Goal: Information Seeking & Learning: Learn about a topic

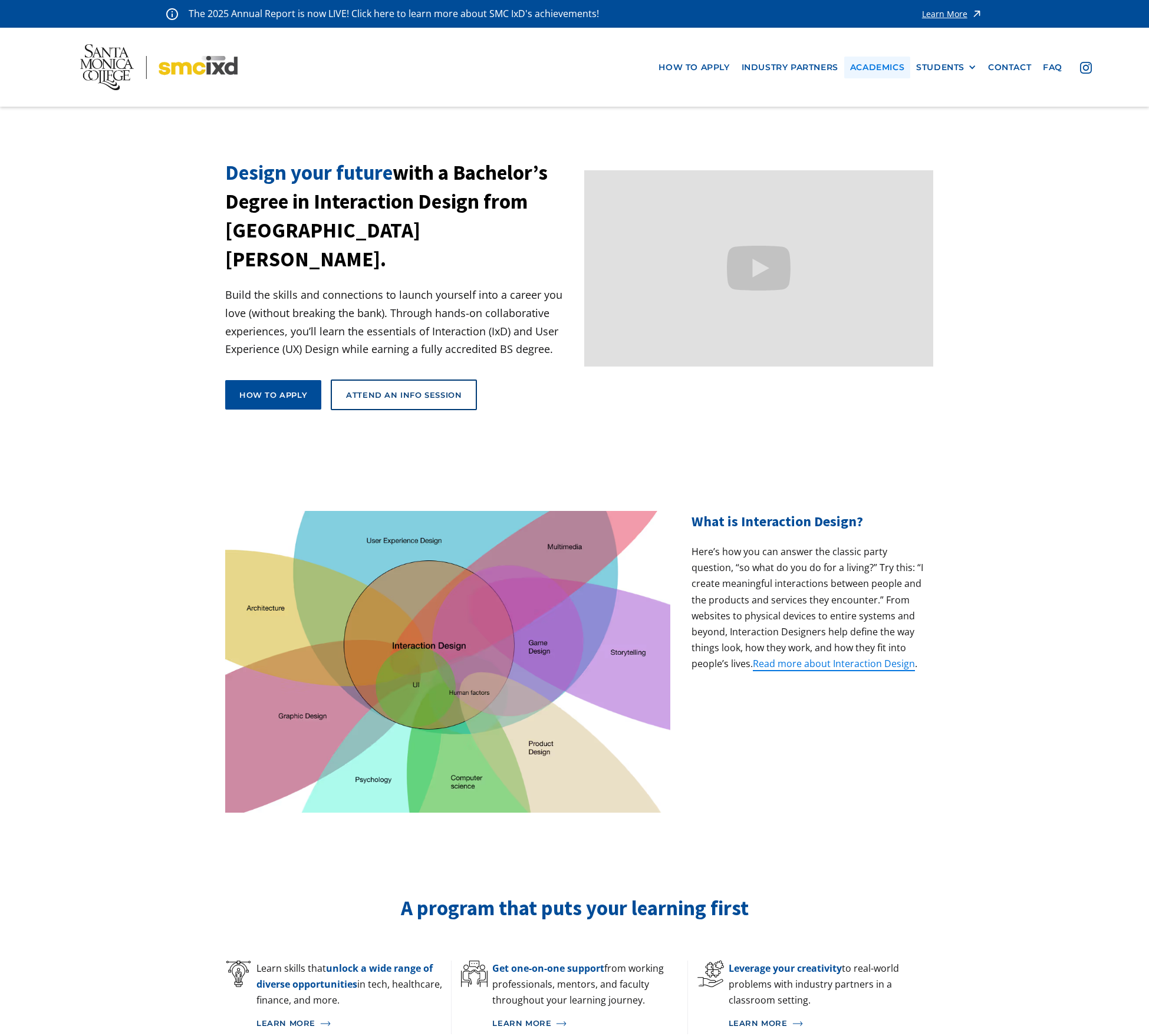
click at [890, 64] on link "Academics" at bounding box center [877, 67] width 66 height 22
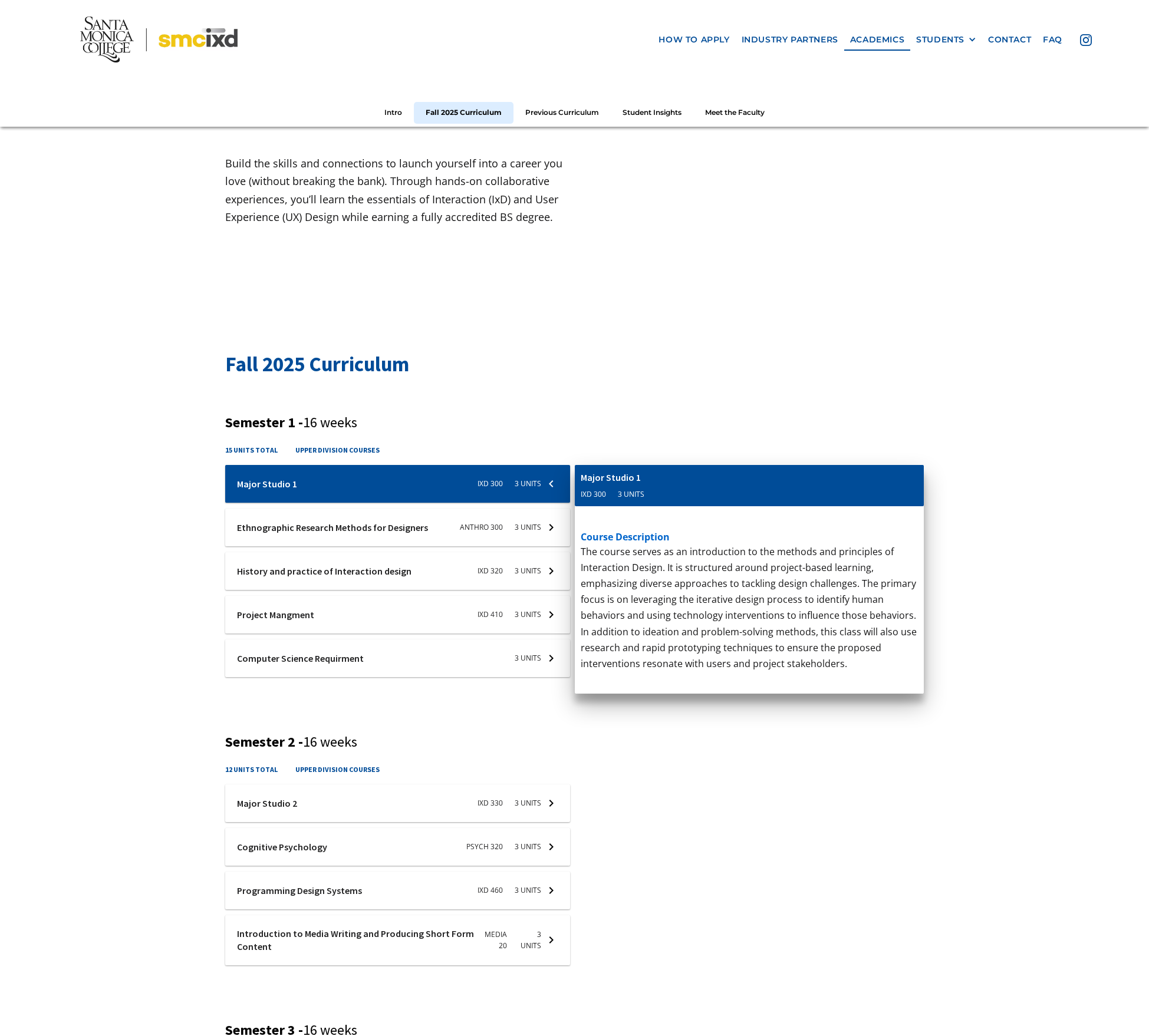
scroll to position [167, 0]
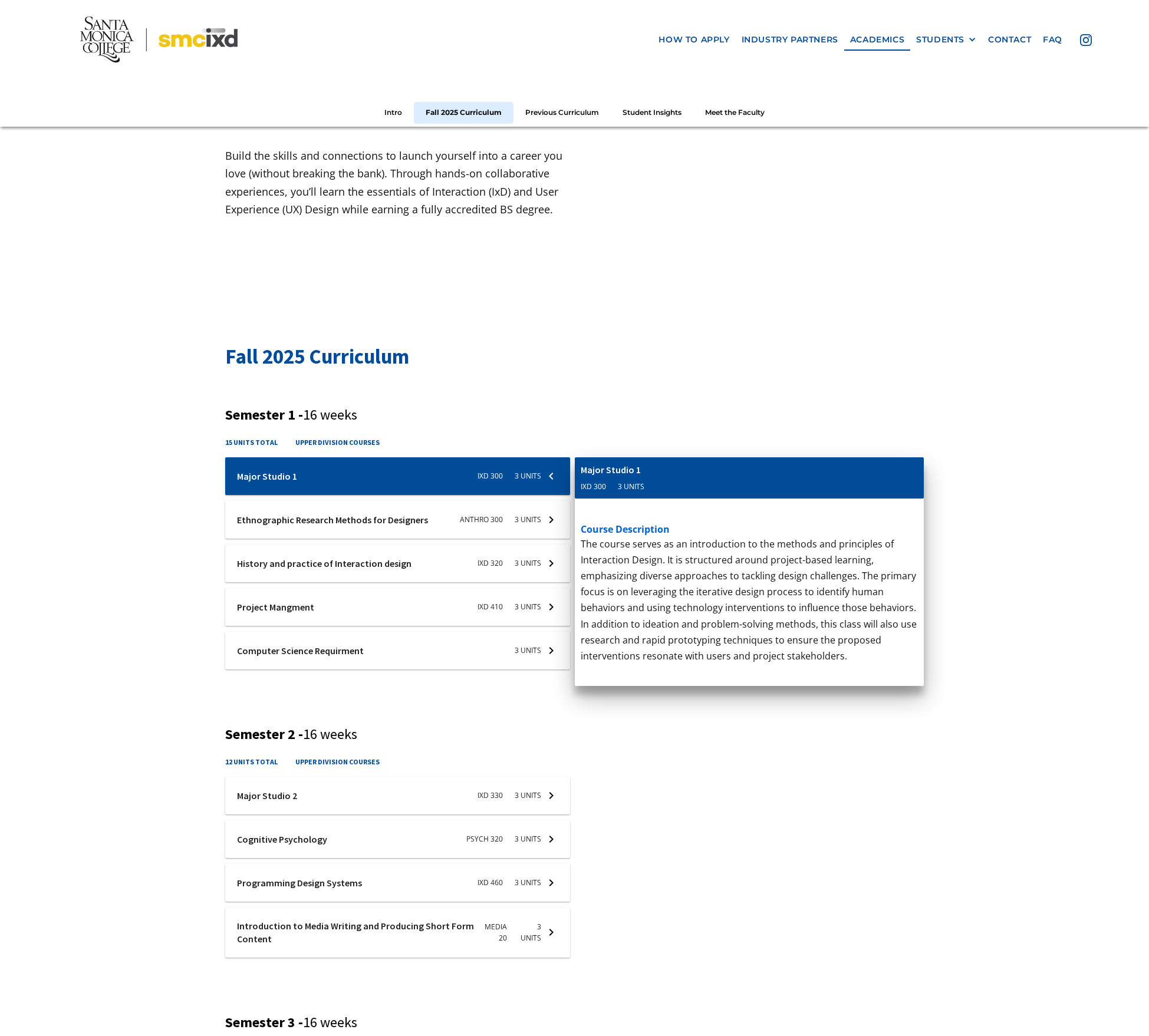
click at [341, 443] on h4 "upper division courses" at bounding box center [337, 443] width 84 height 11
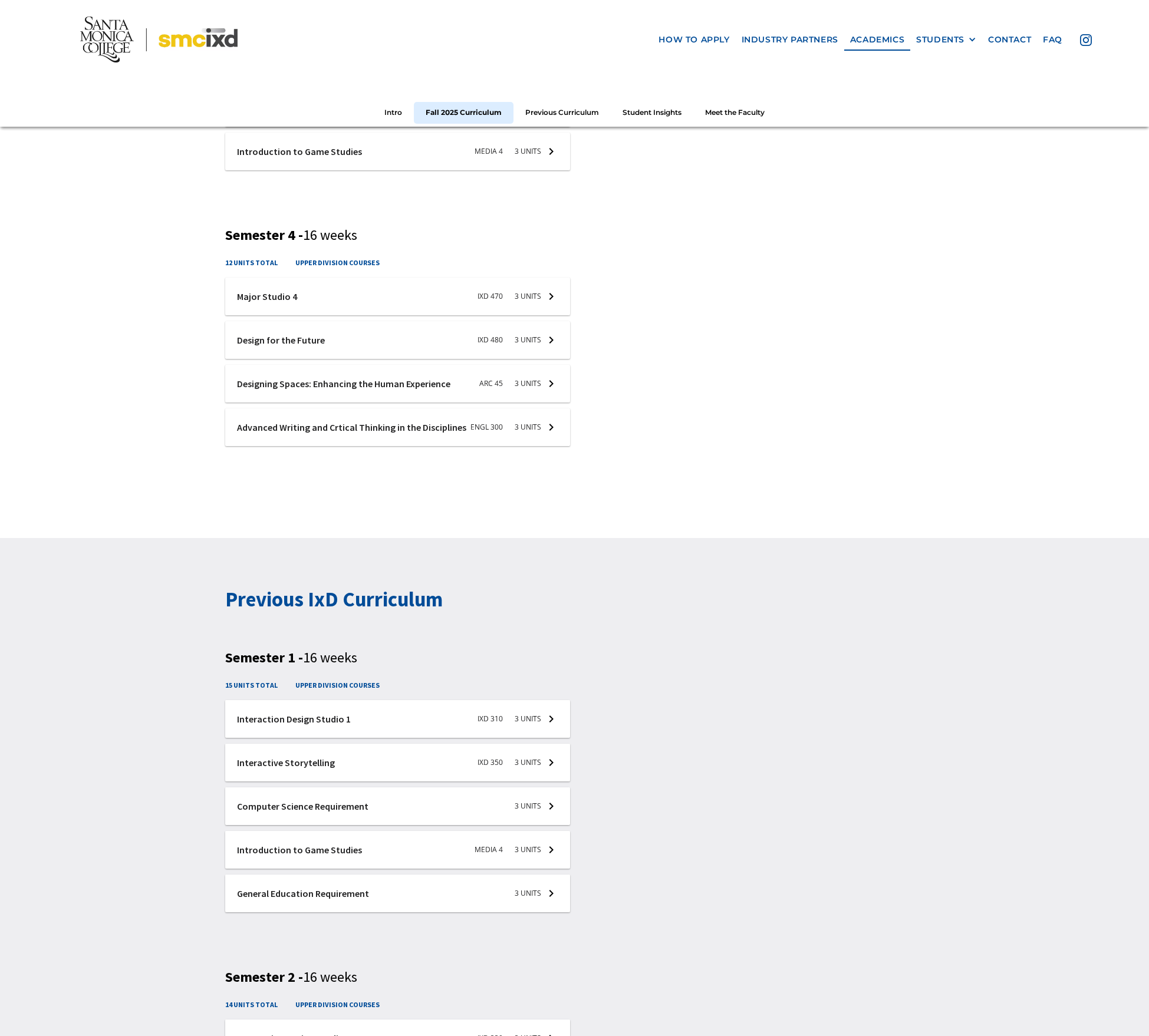
scroll to position [1238, 0]
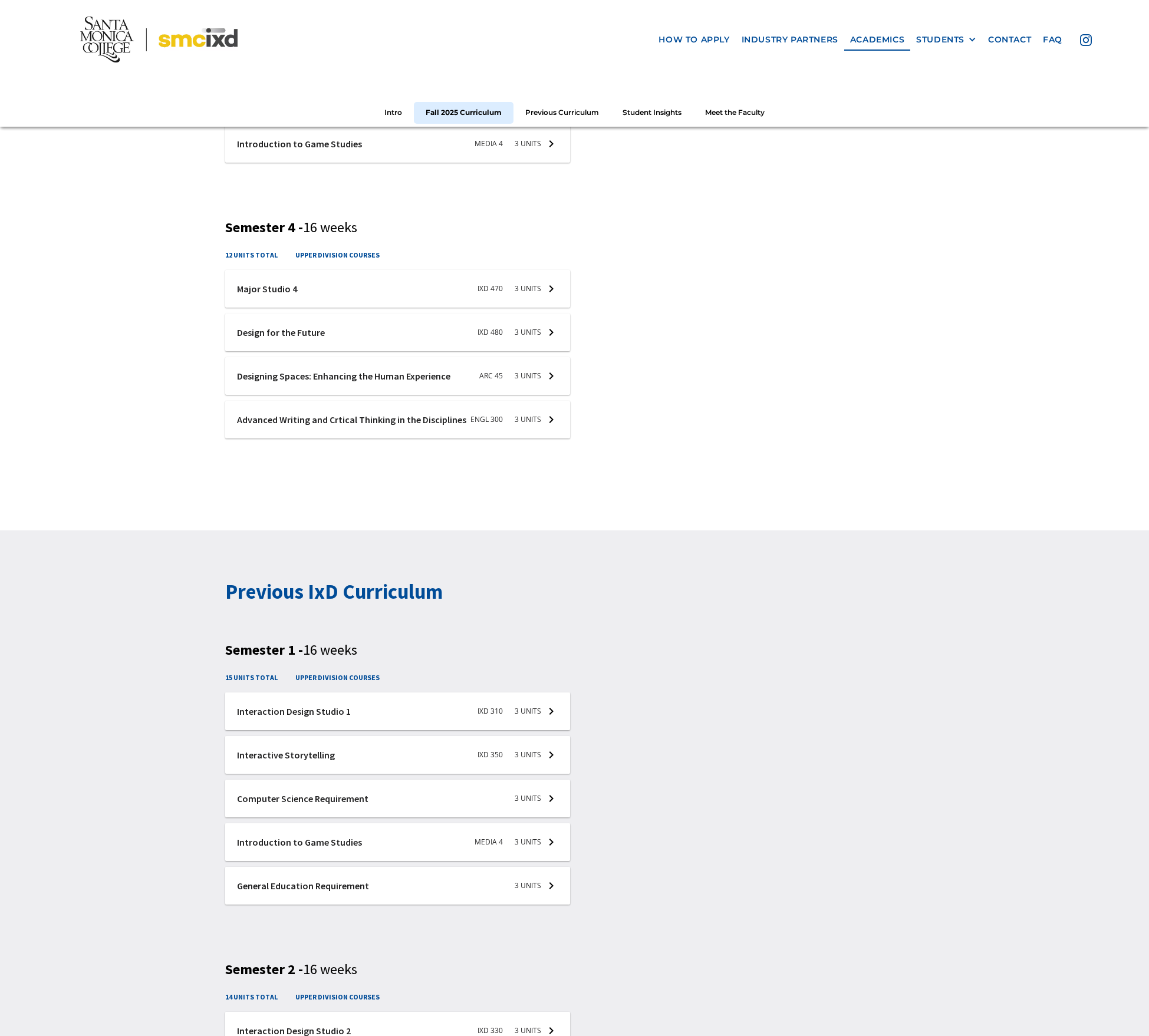
click at [550, 798] on div at bounding box center [397, 798] width 345 height 38
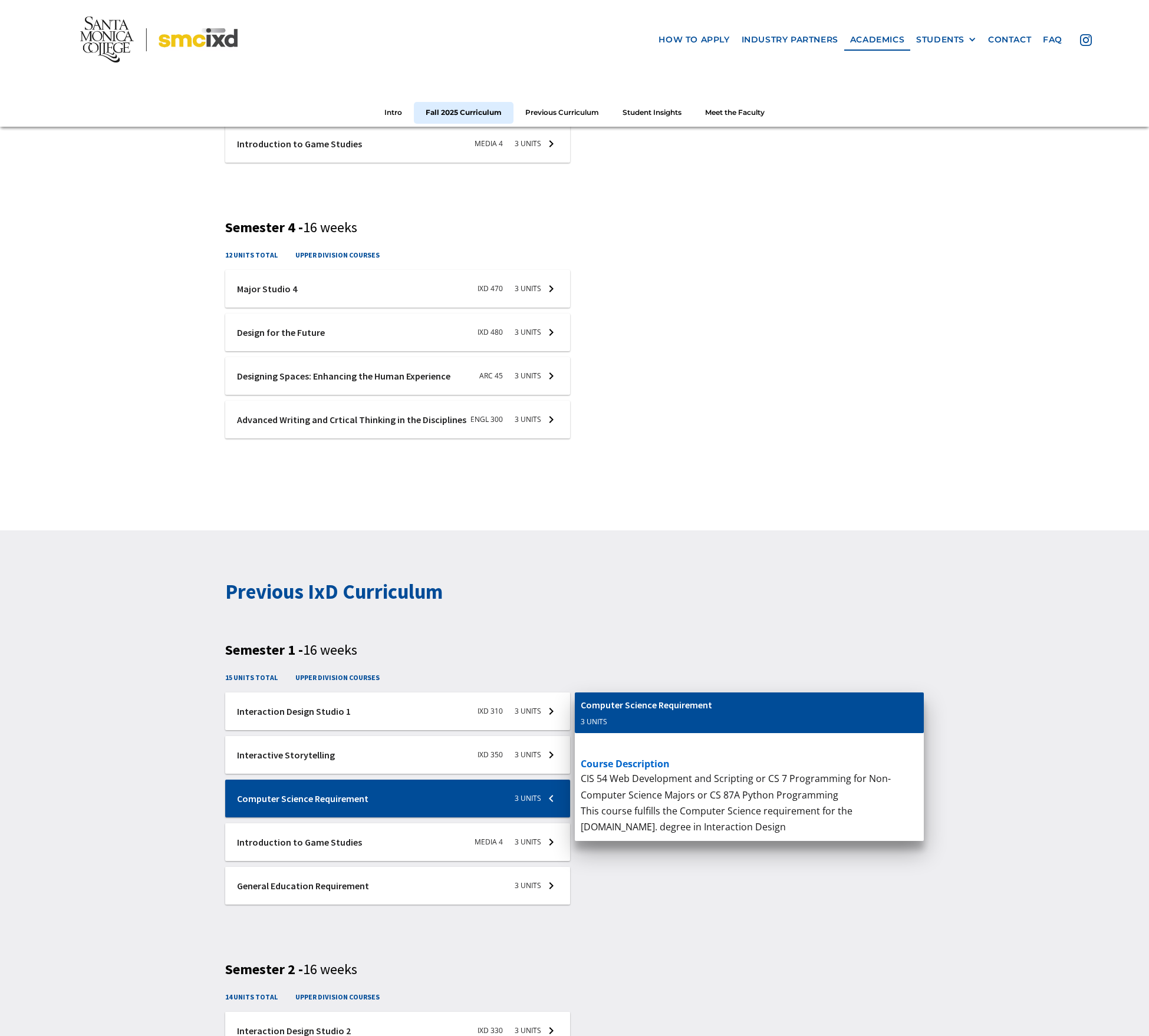
click at [631, 653] on h3 "Semester 1 - 16 weeks" at bounding box center [574, 650] width 699 height 17
click at [230, 761] on div at bounding box center [397, 755] width 345 height 38
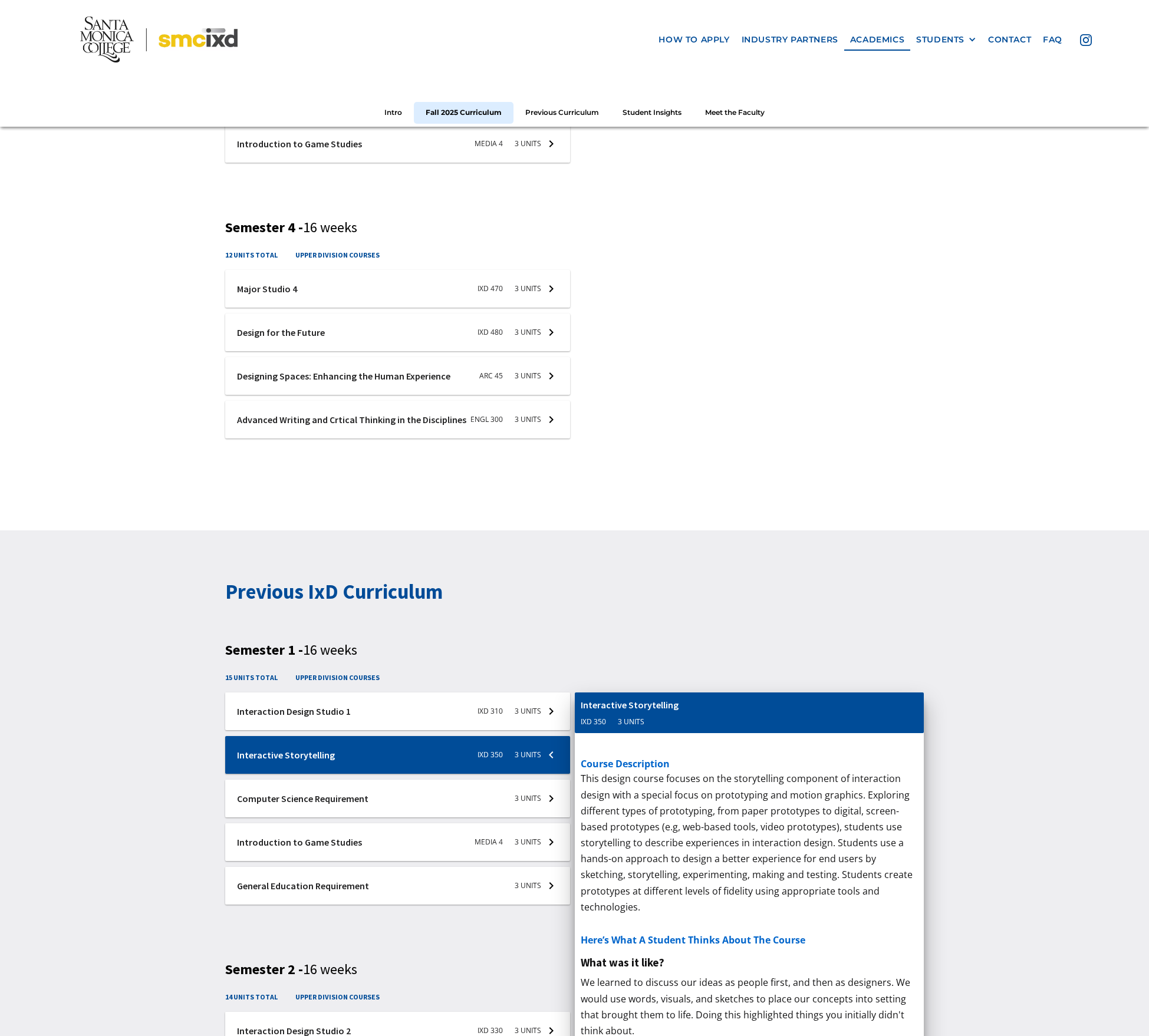
click at [544, 843] on div at bounding box center [397, 842] width 345 height 38
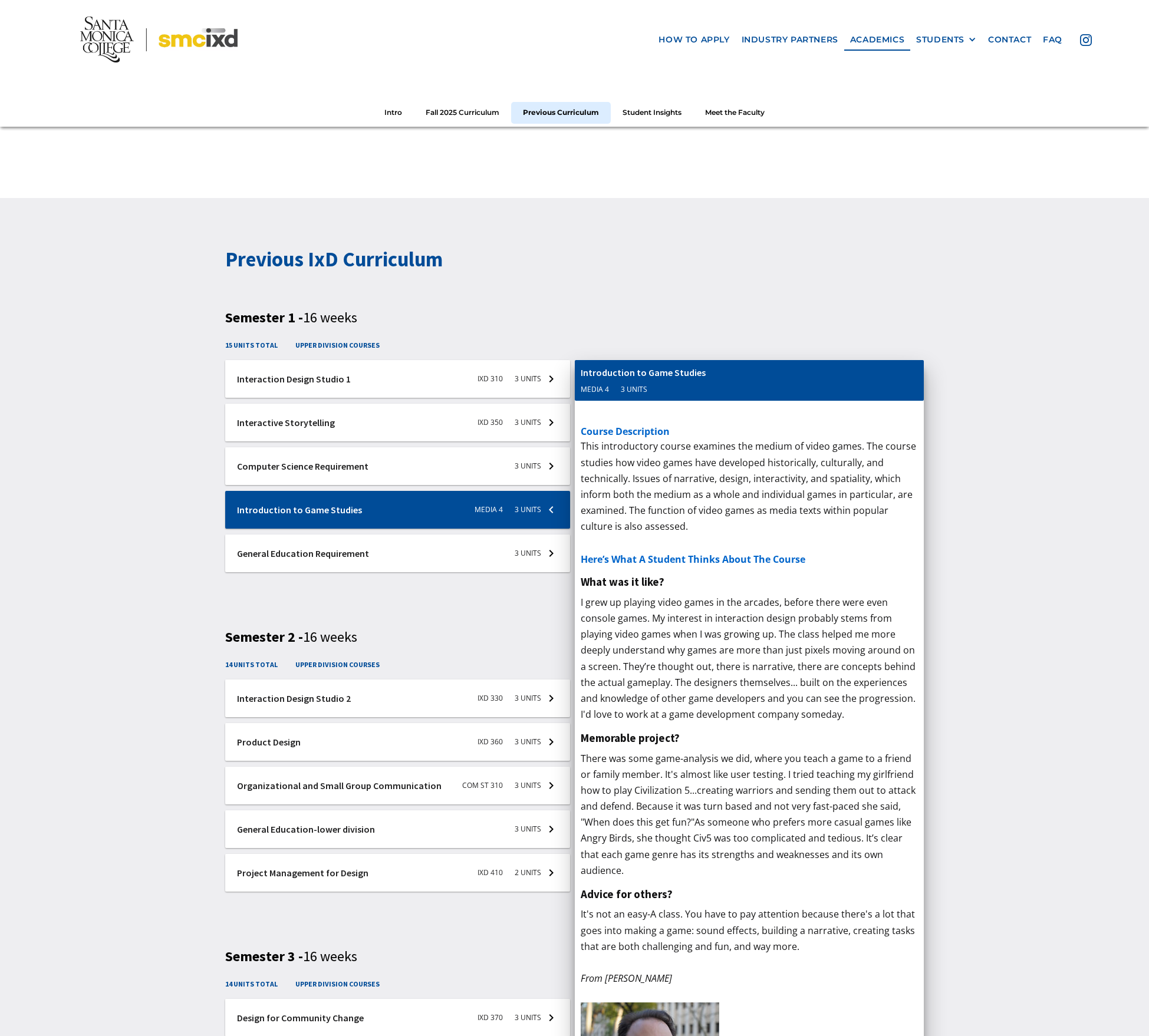
scroll to position [1692, 0]
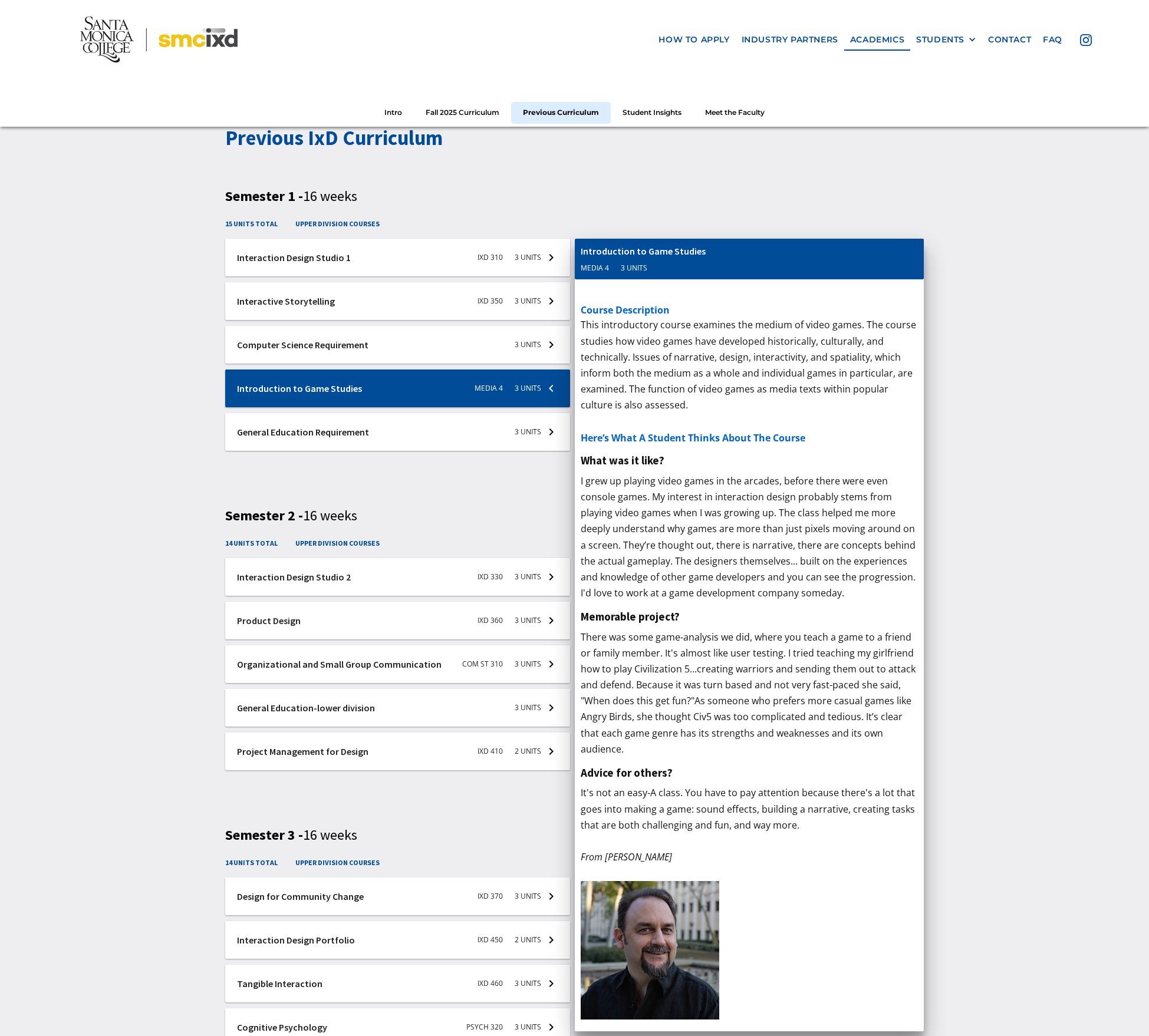
click at [434, 523] on h3 "Semester 2 - 16 weeks" at bounding box center [574, 516] width 699 height 17
click at [548, 433] on div at bounding box center [397, 432] width 345 height 38
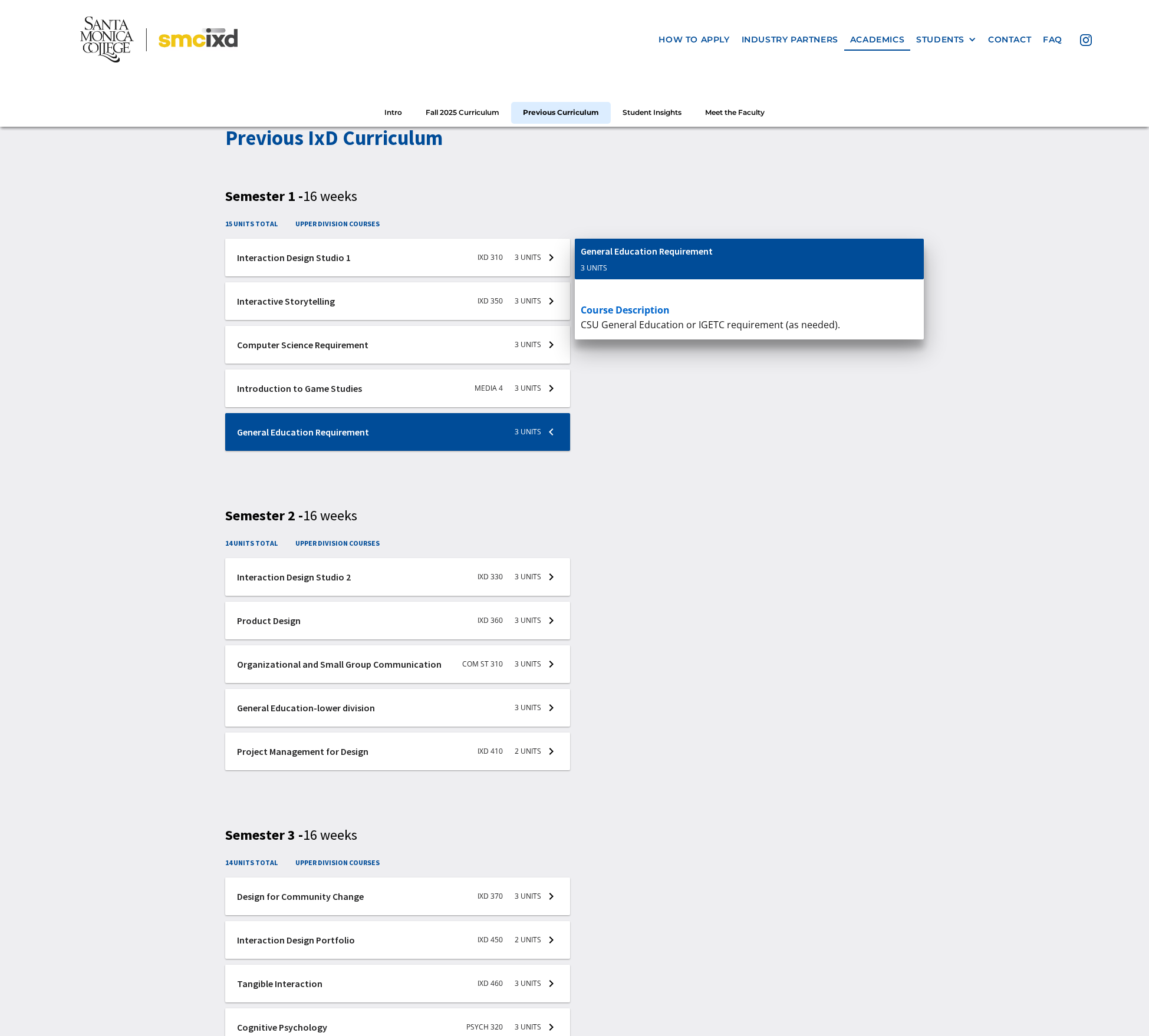
click at [554, 578] on div at bounding box center [397, 576] width 345 height 38
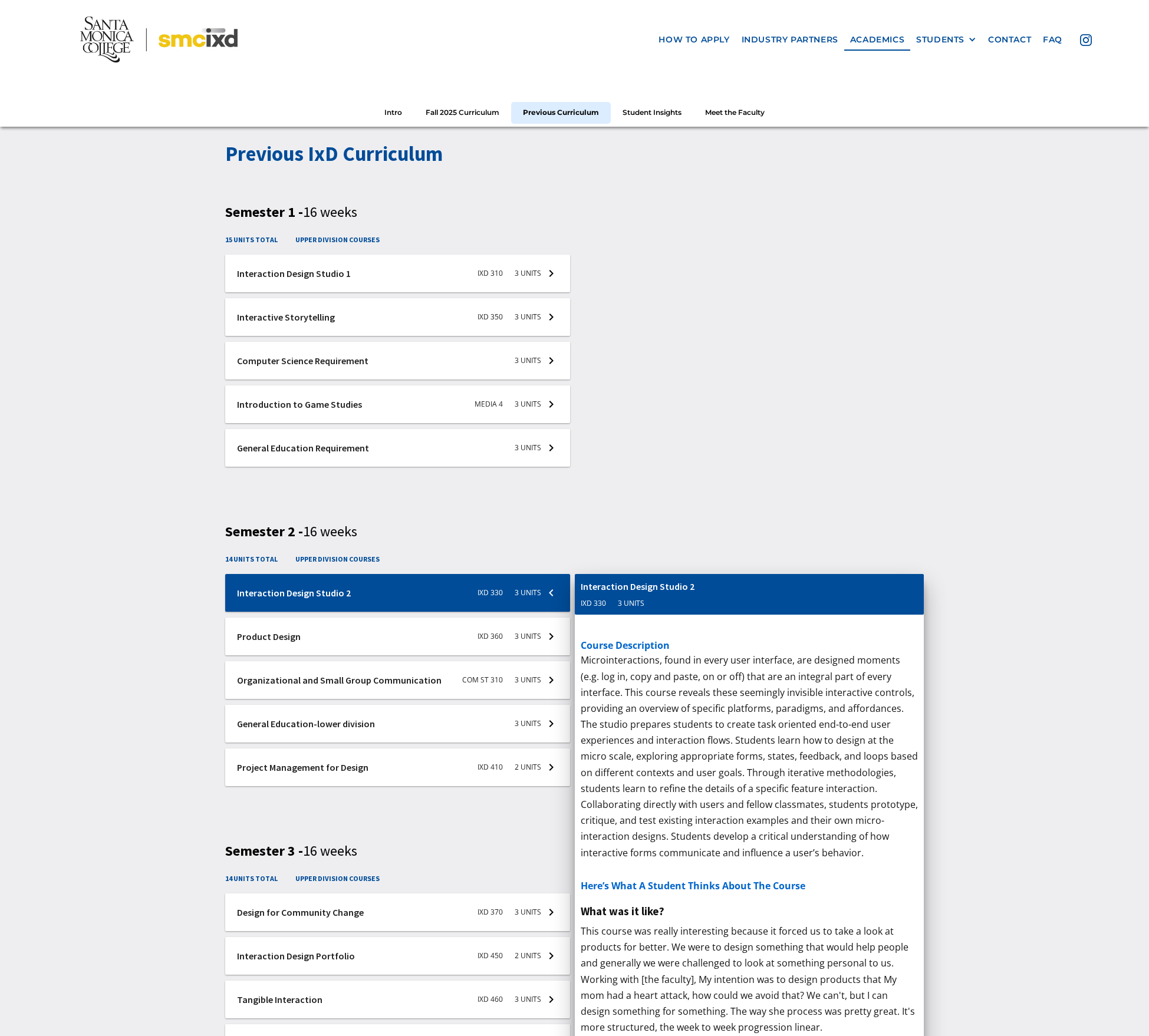
scroll to position [1616, 0]
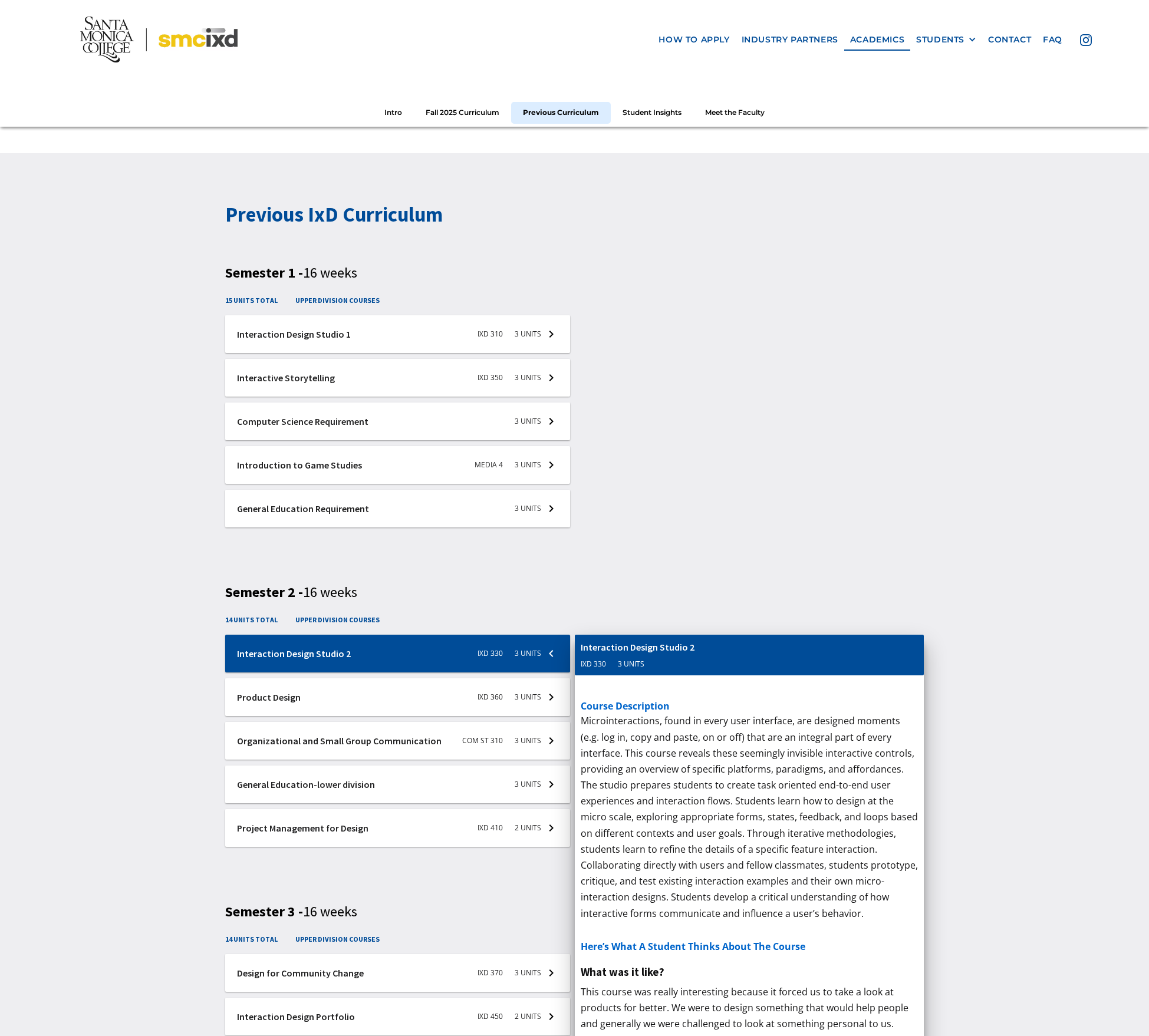
click at [668, 586] on p "I grew up playing video games in the arcades, before there were even console ga…" at bounding box center [750, 613] width 338 height 128
click at [550, 339] on div at bounding box center [397, 334] width 345 height 38
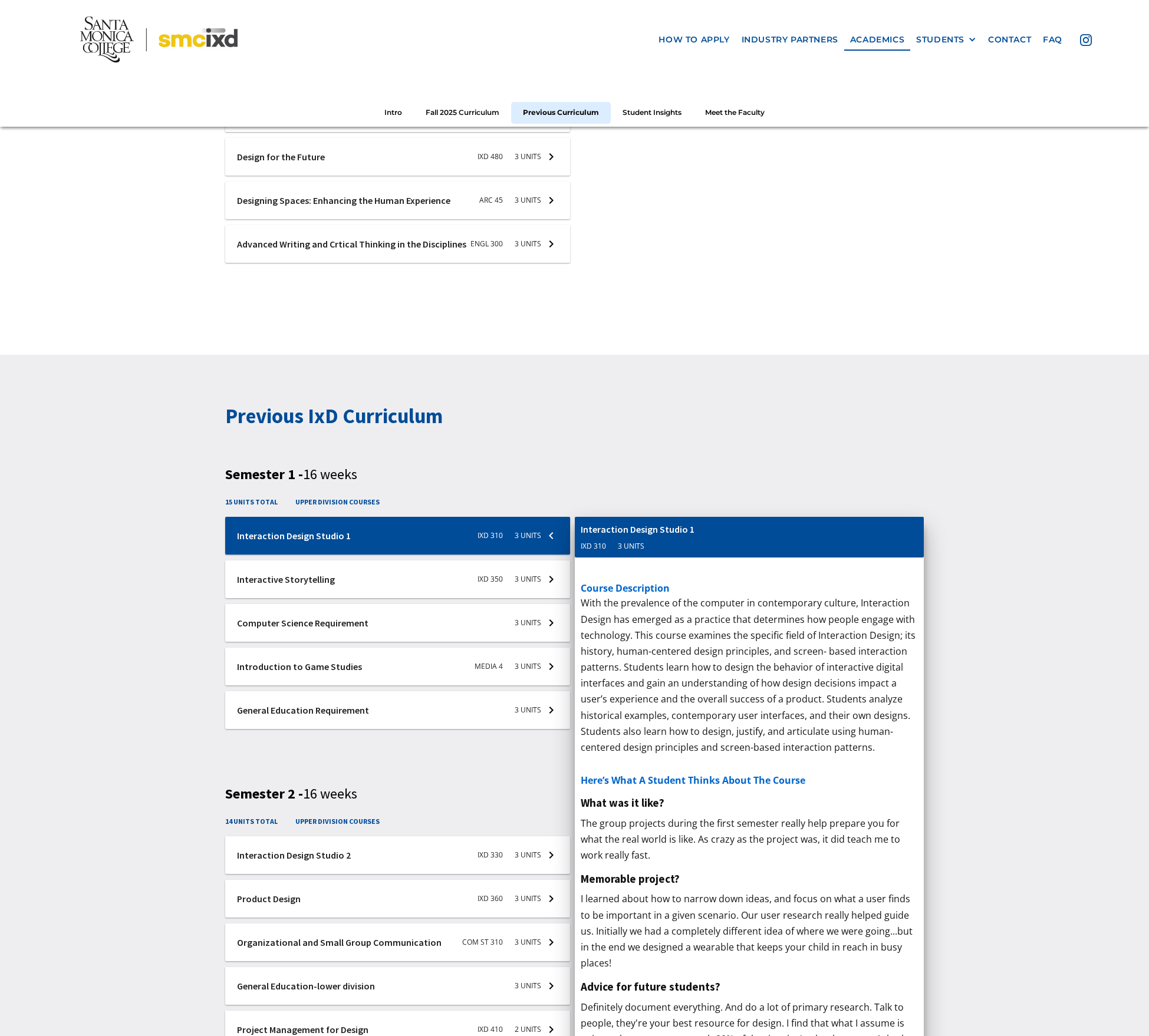
scroll to position [1421, 0]
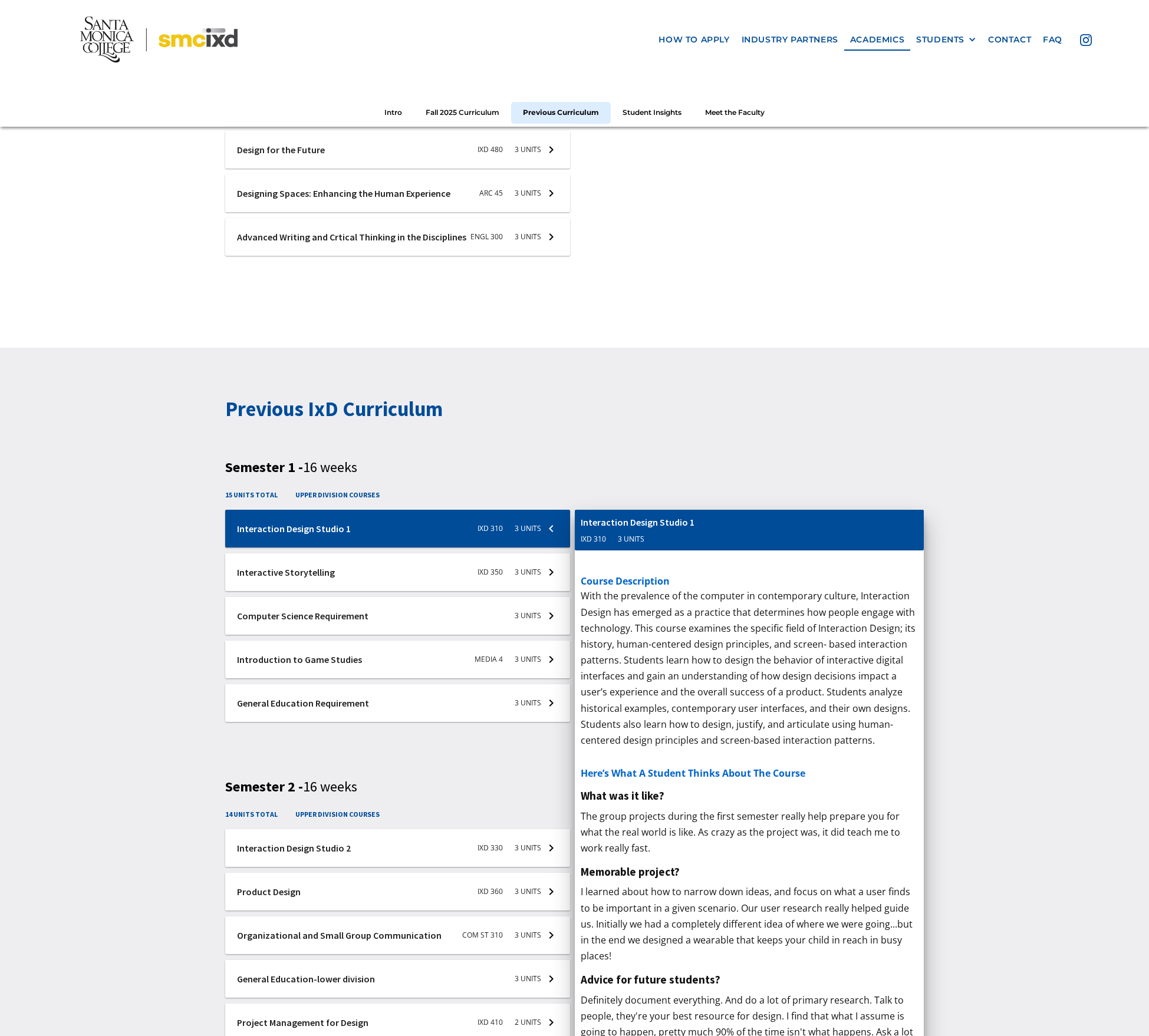
click at [620, 459] on h3 "Semester 1 - 16 weeks" at bounding box center [574, 467] width 699 height 17
click at [143, 661] on div "Previous IxD Curriculum Semester 1 - 16 weeks 15 units total upper division cou…" at bounding box center [574, 1044] width 1149 height 1393
click at [585, 466] on h3 "Semester 1 - 16 weeks" at bounding box center [574, 467] width 699 height 17
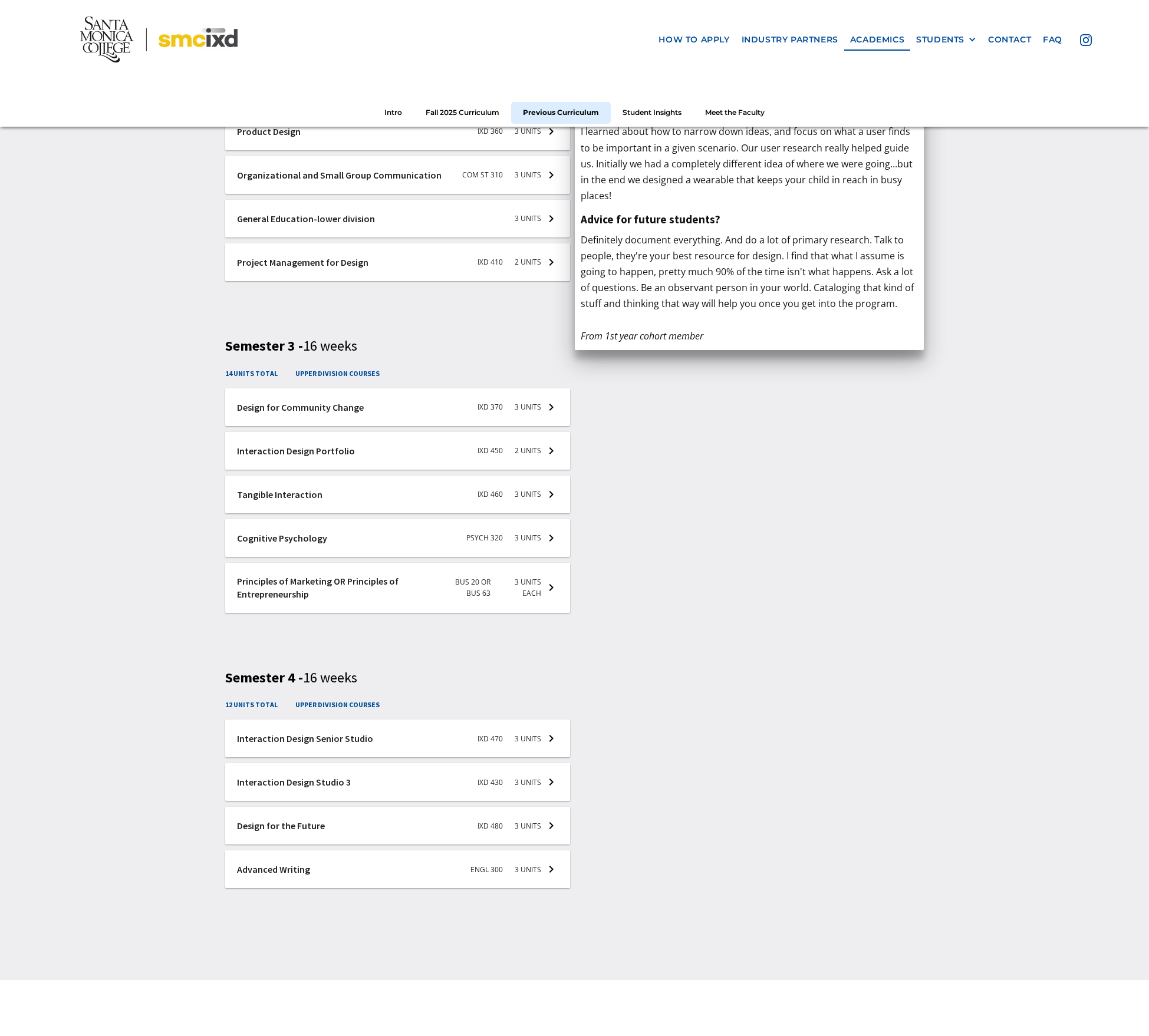
scroll to position [2242, 0]
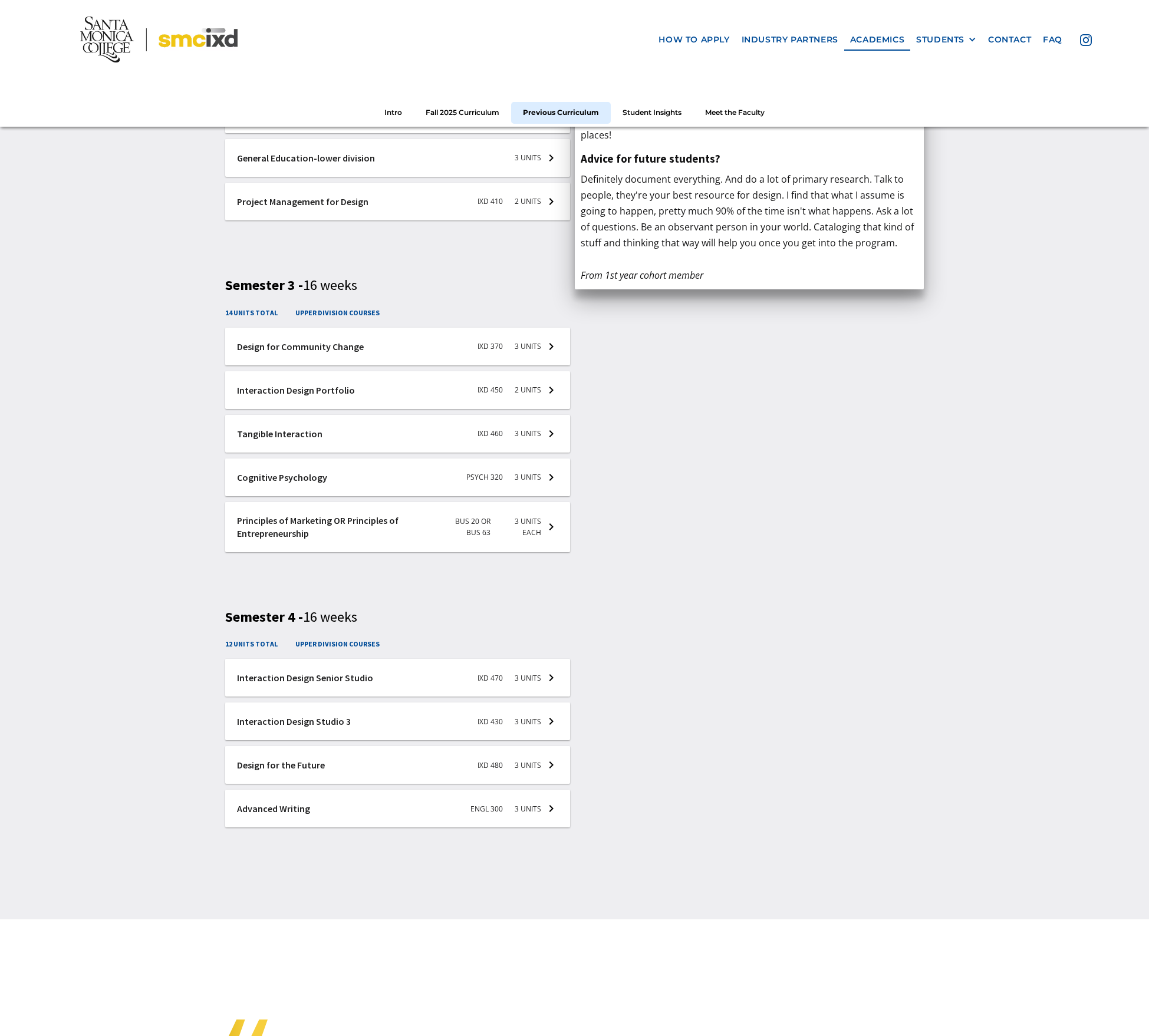
click at [546, 434] on div at bounding box center [397, 434] width 345 height 38
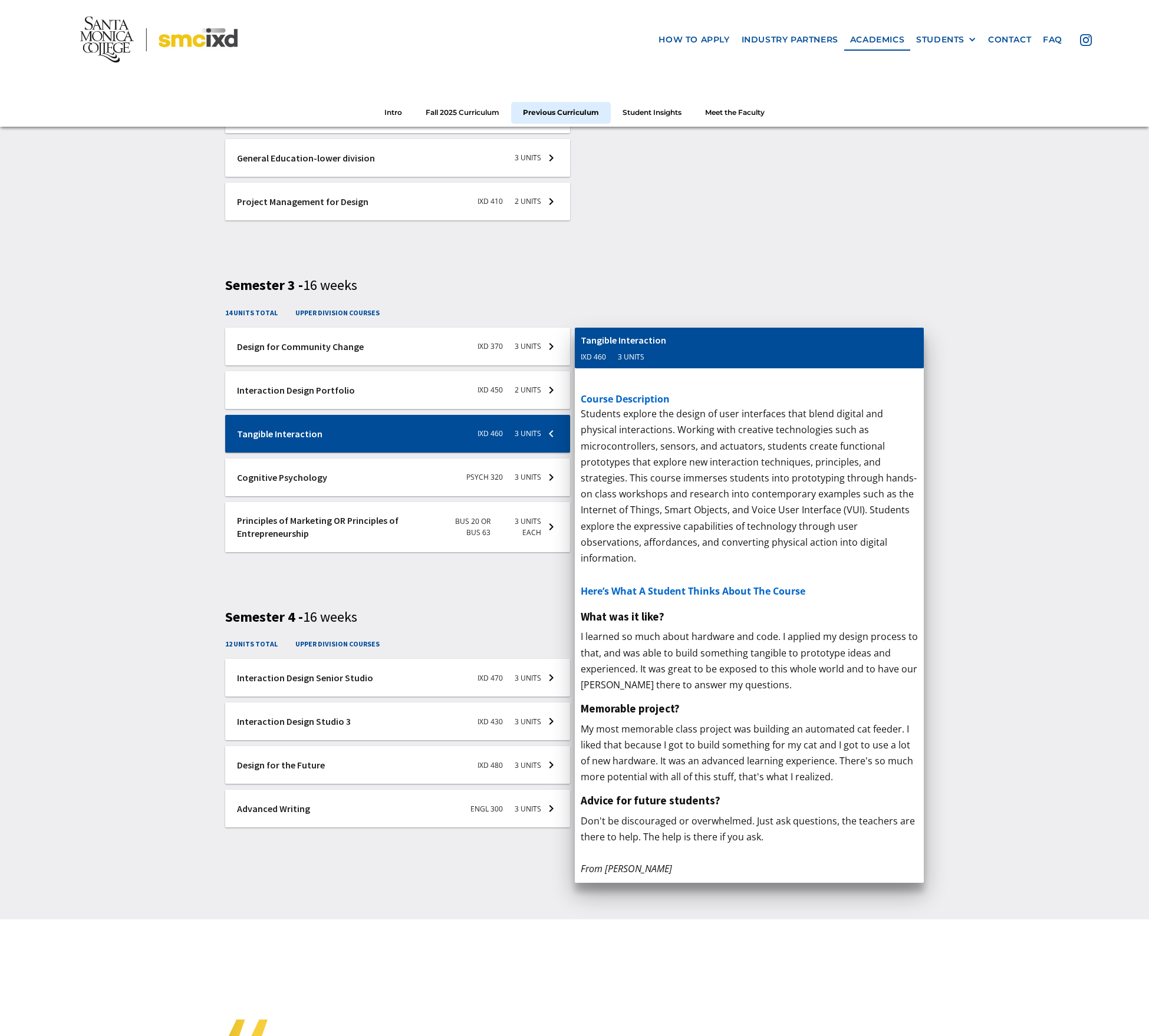
click at [716, 329] on div "Principles of Marketing OR Principles of Entrepreneurship BUS 20 OR BUS 63 3 Un…" at bounding box center [750, 349] width 349 height 41
click at [688, 274] on h5 "What was it like?" at bounding box center [750, 265] width 338 height 19
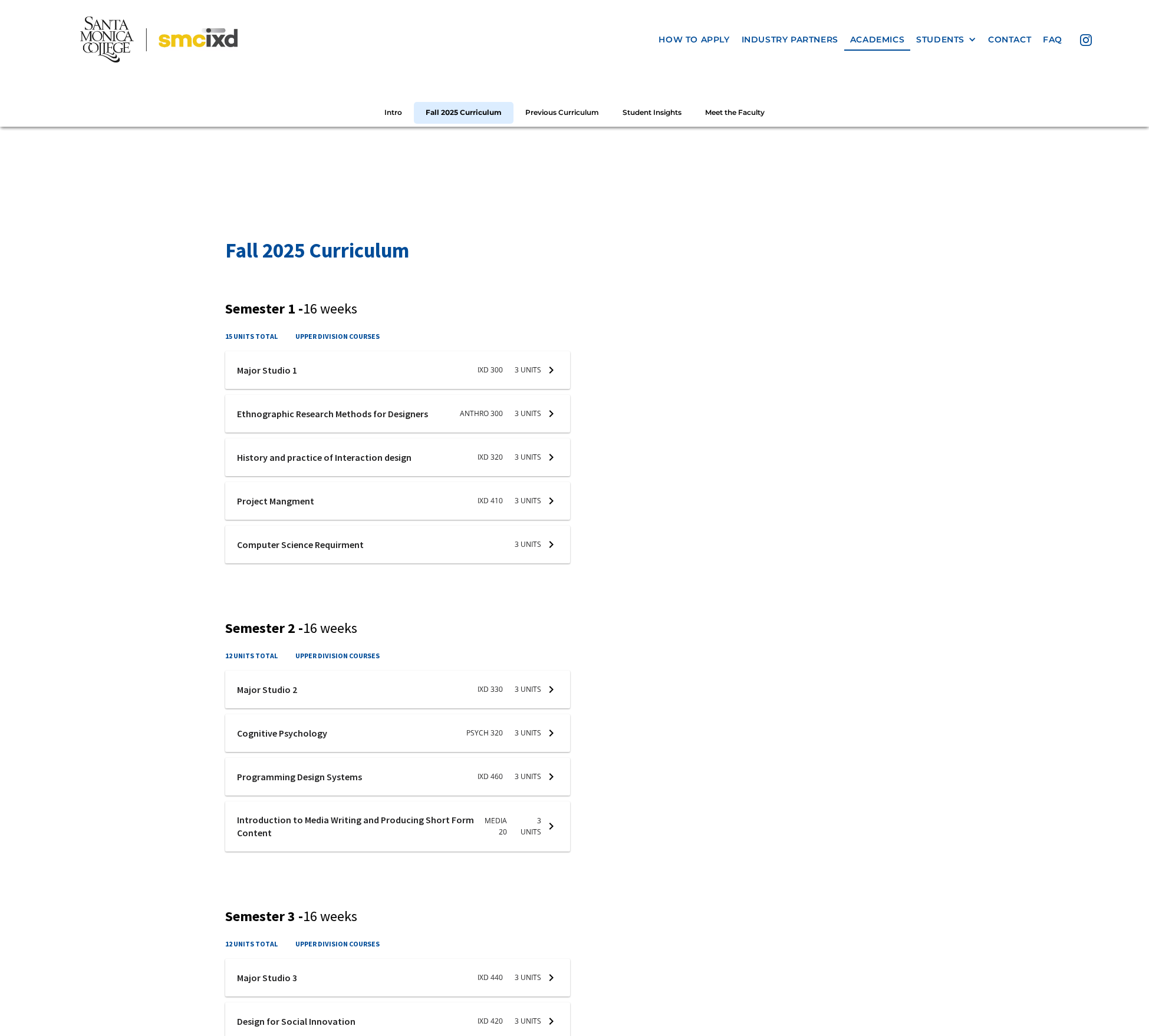
scroll to position [0, 0]
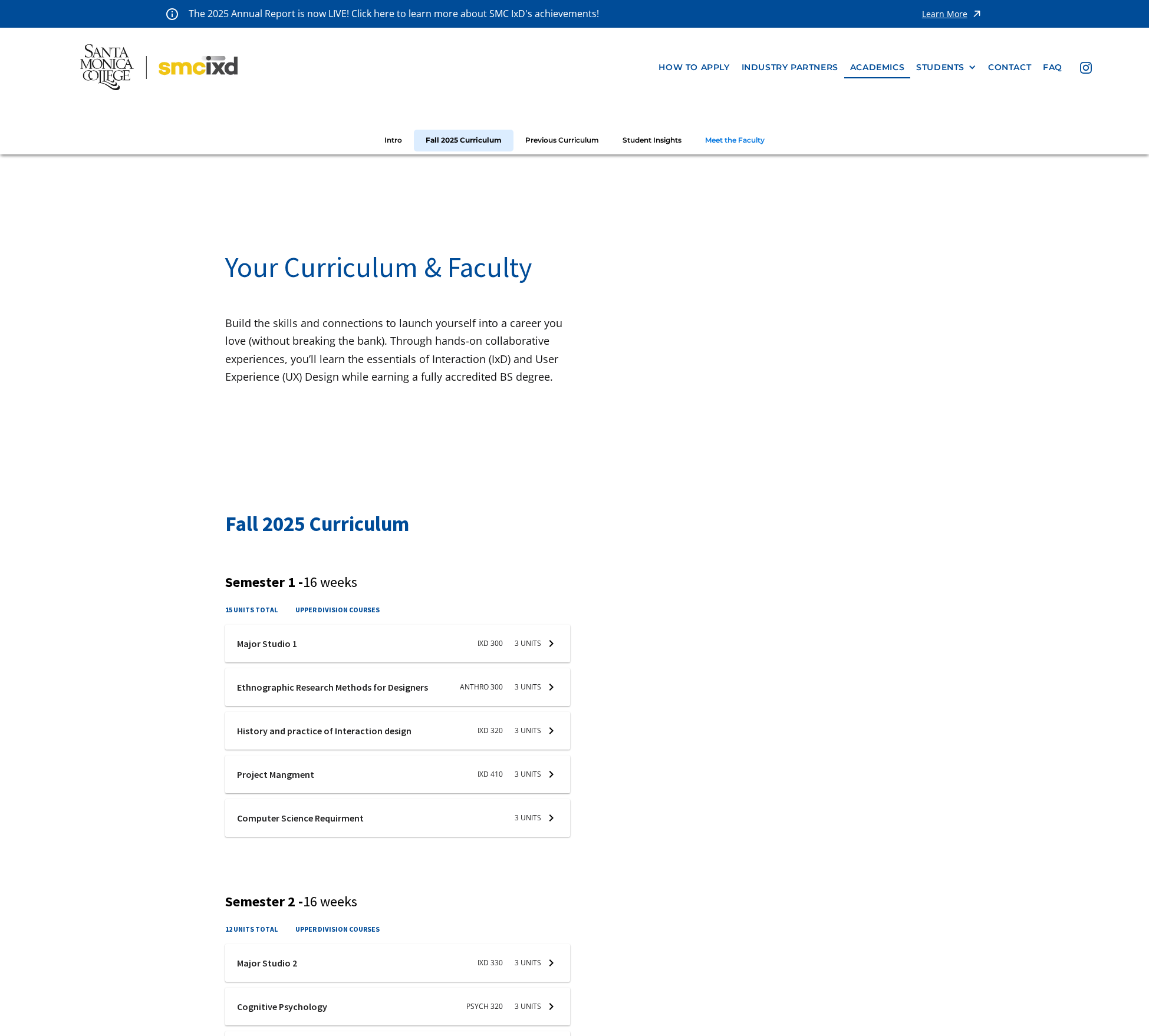
click at [739, 139] on link "Meet the Faculty" at bounding box center [734, 141] width 83 height 22
click at [97, 67] on img at bounding box center [159, 67] width 156 height 46
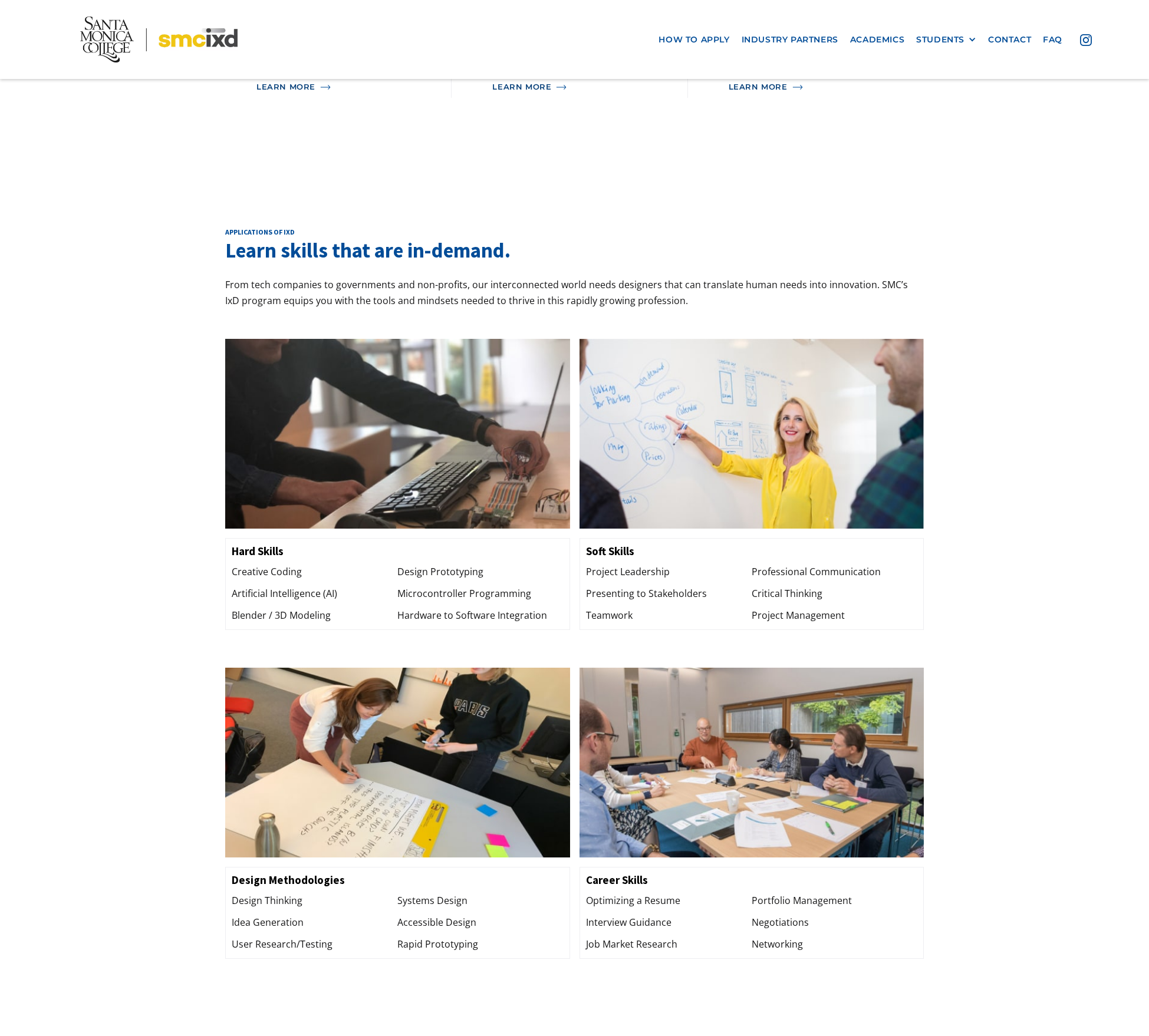
scroll to position [1179, 0]
